Goal: Transaction & Acquisition: Purchase product/service

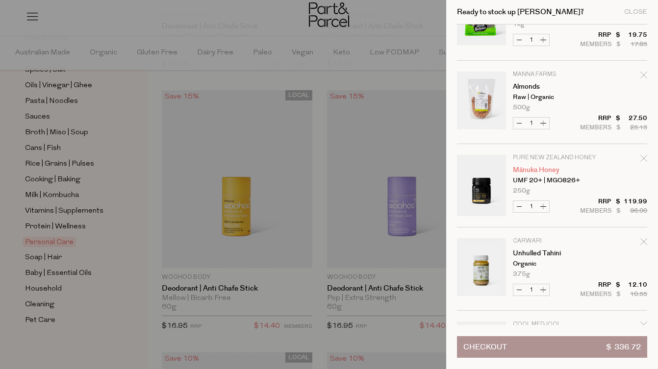
scroll to position [1061, 0]
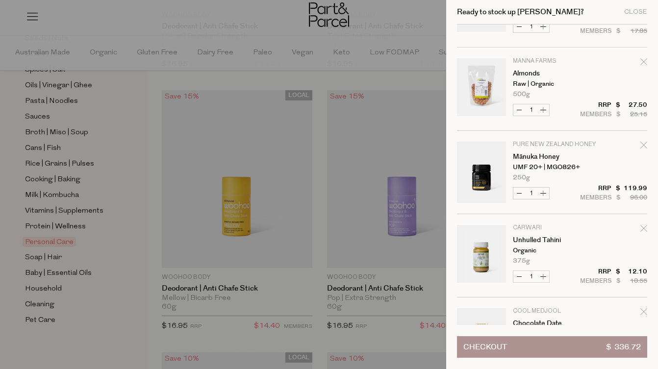
click at [95, 331] on div at bounding box center [329, 184] width 658 height 369
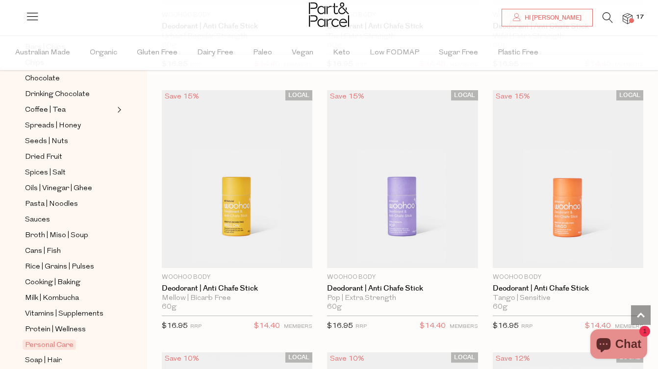
scroll to position [246, 0]
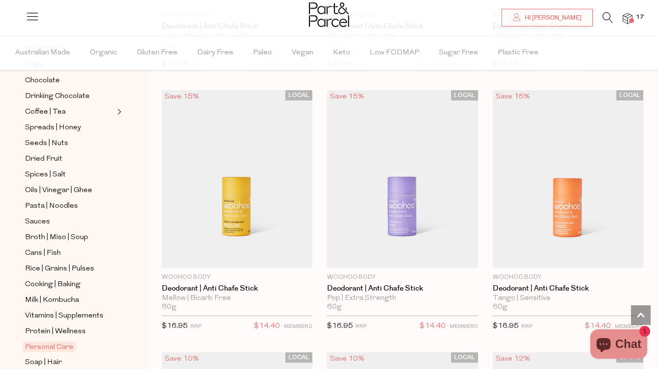
click at [622, 21] on li "17" at bounding box center [623, 18] width 20 height 13
click at [625, 21] on img at bounding box center [628, 18] width 10 height 11
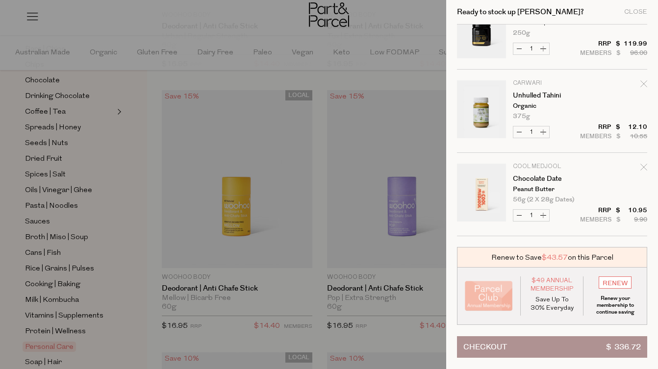
scroll to position [1206, 0]
click at [111, 190] on div at bounding box center [329, 184] width 658 height 369
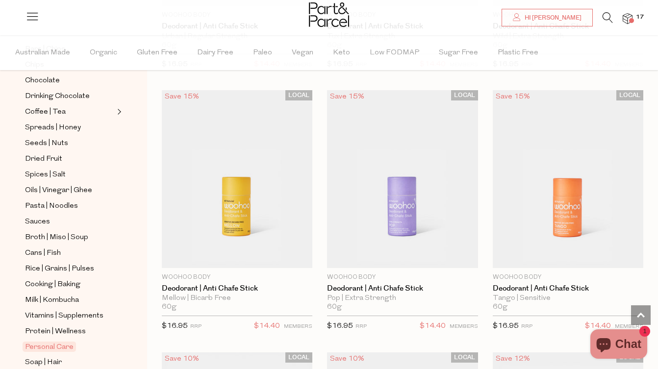
scroll to position [243, 0]
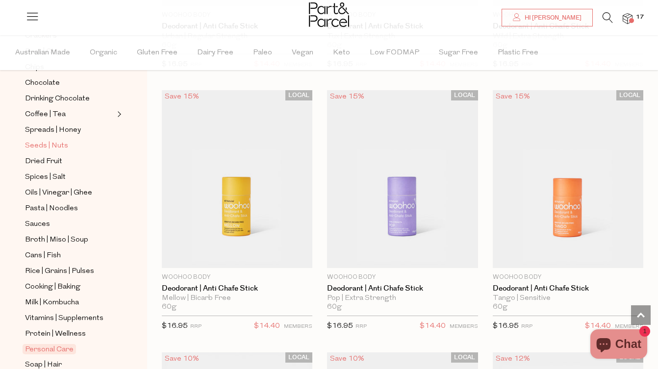
click at [54, 147] on span "Seeds | Nuts" at bounding box center [46, 146] width 43 height 12
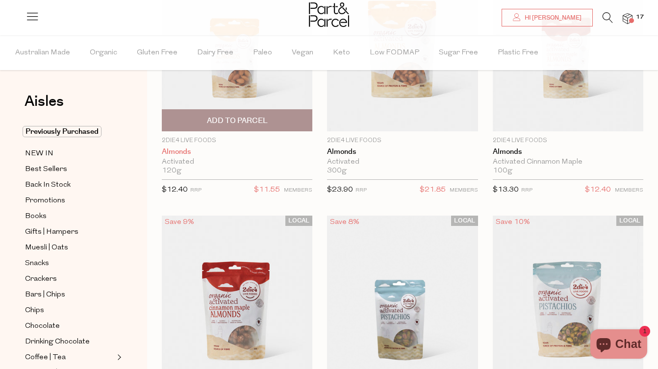
scroll to position [275, 0]
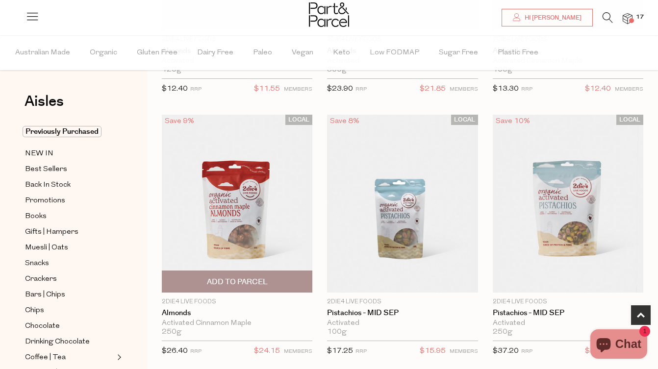
click at [250, 217] on img at bounding box center [237, 204] width 151 height 178
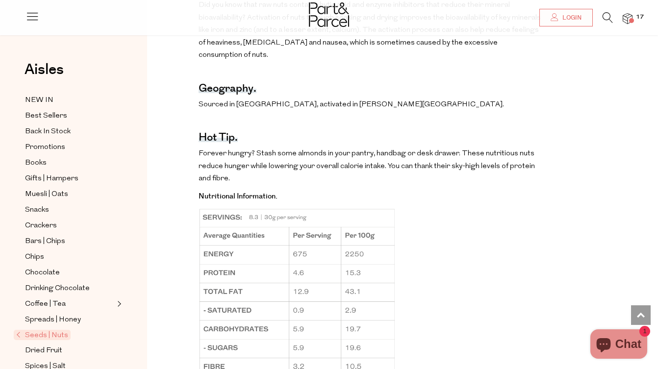
scroll to position [667, 0]
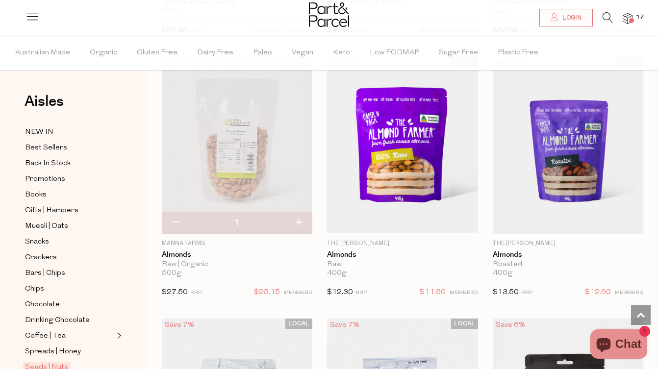
scroll to position [1648, 0]
